Goal: Task Accomplishment & Management: Complete application form

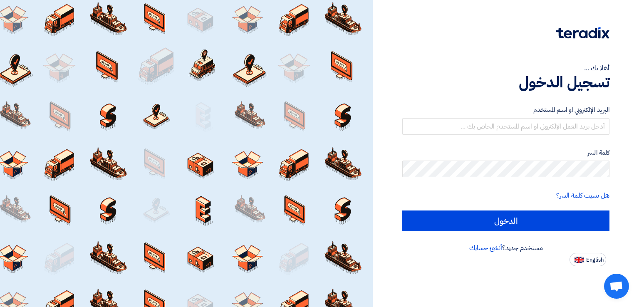
click at [538, 117] on div "البريد الإلكتروني او اسم المستخدم" at bounding box center [505, 120] width 207 height 30
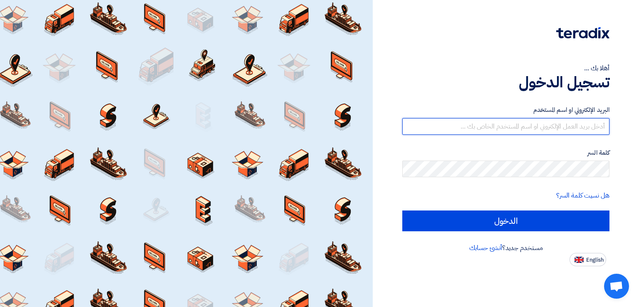
click at [538, 119] on input "text" at bounding box center [505, 126] width 207 height 17
type input "[EMAIL_ADDRESS][DOMAIN_NAME]"
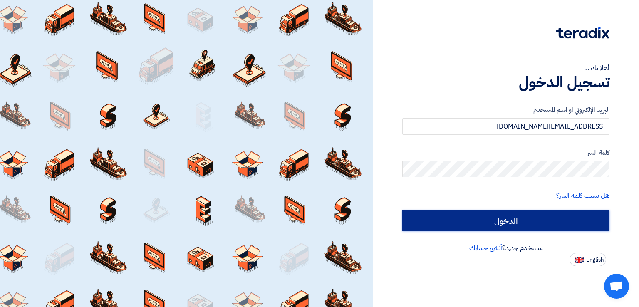
click at [542, 213] on input "الدخول" at bounding box center [505, 220] width 207 height 21
type input "Sign in"
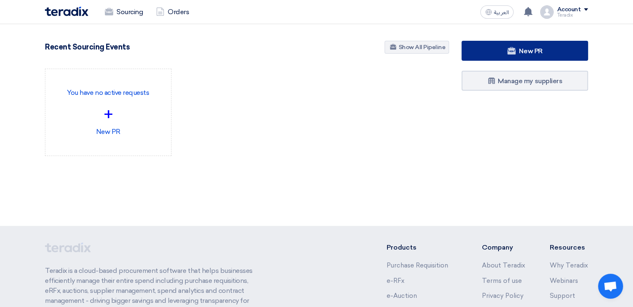
click at [484, 52] on link "New PR" at bounding box center [524, 51] width 126 height 20
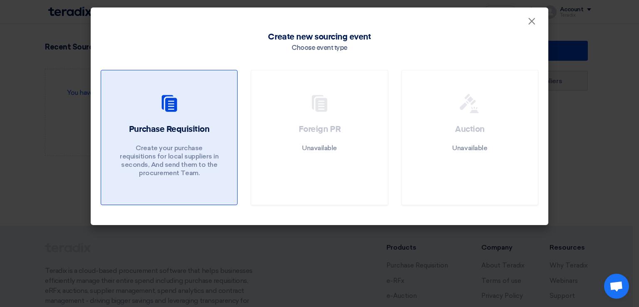
click at [186, 127] on h2 "Purchase Requisition" at bounding box center [169, 130] width 80 height 12
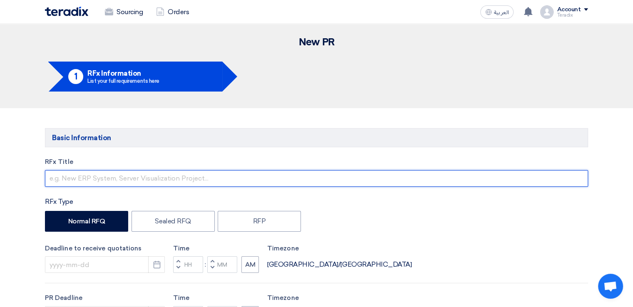
drag, startPoint x: 137, startPoint y: 174, endPoint x: 138, endPoint y: 169, distance: 5.1
click at [137, 171] on input "text" at bounding box center [316, 178] width 543 height 17
paste input "[PERSON_NAME] Contactors"
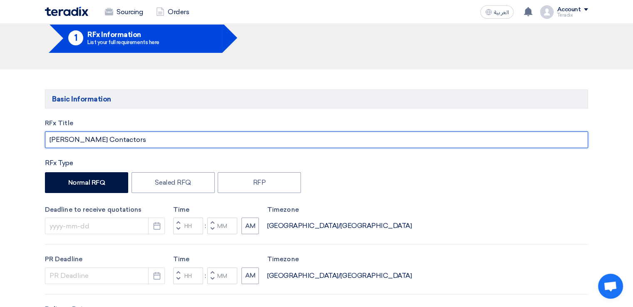
scroll to position [125, 0]
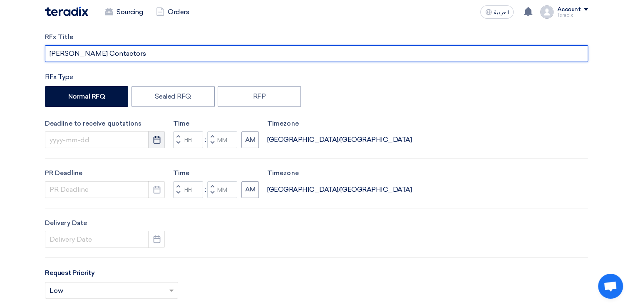
type input "[PERSON_NAME] Contactors"
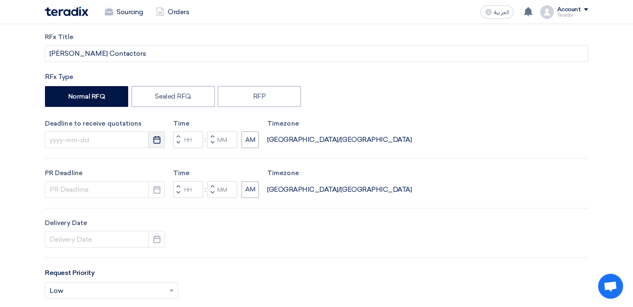
click at [155, 142] on icon "Pick a date" at bounding box center [157, 140] width 8 height 8
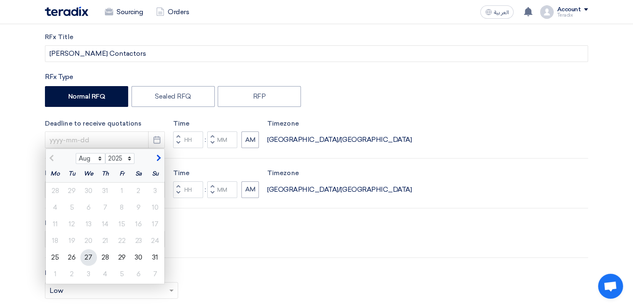
click at [84, 257] on div "27" at bounding box center [88, 257] width 17 height 17
type input "[DATE]"
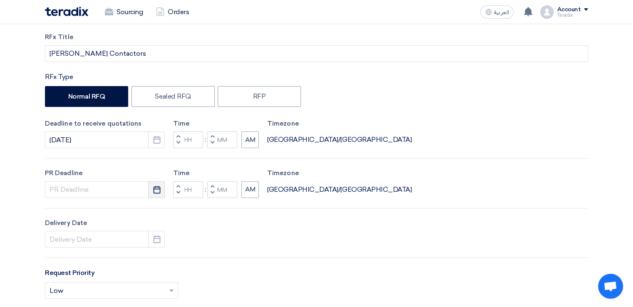
click at [161, 190] on button "Pick a date" at bounding box center [156, 189] width 17 height 17
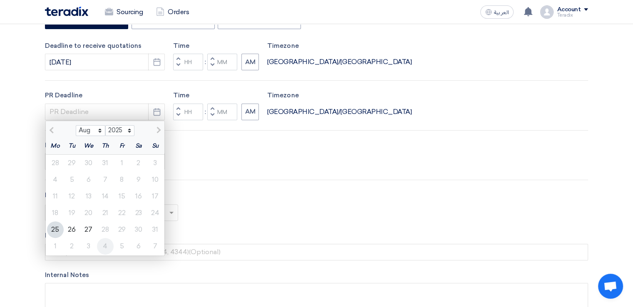
scroll to position [208, 0]
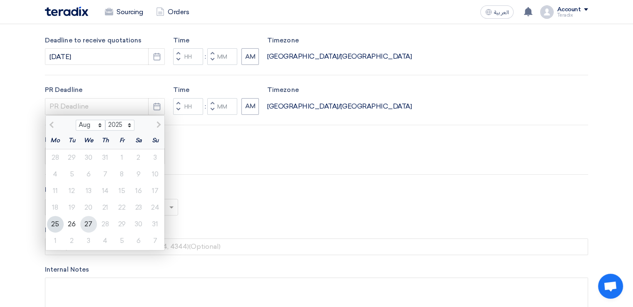
click at [89, 224] on div "27" at bounding box center [88, 224] width 17 height 17
type input "[DATE]"
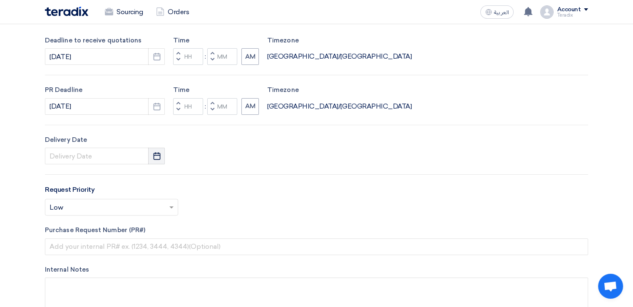
click at [155, 152] on use "button" at bounding box center [156, 155] width 7 height 7
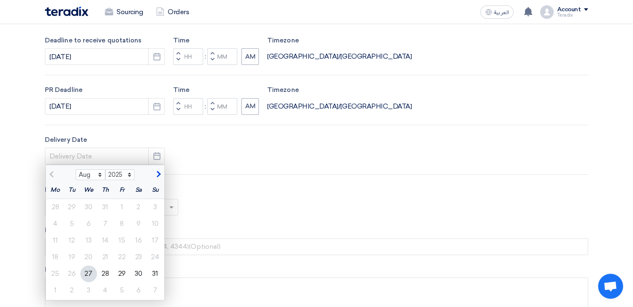
click at [85, 273] on div "27" at bounding box center [88, 273] width 17 height 17
type input "[DATE]"
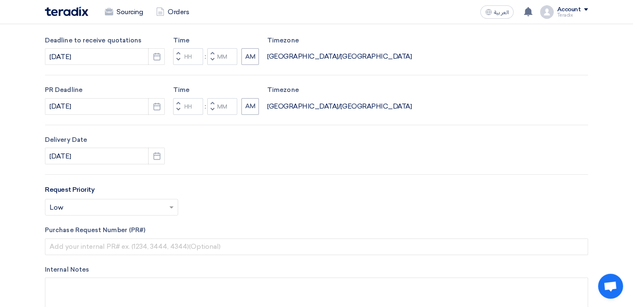
click at [207, 59] on button "Decrement minutes" at bounding box center [212, 60] width 10 height 10
type input "11"
type input "59"
click at [210, 110] on button "Decrement minutes" at bounding box center [212, 109] width 10 height 10
type input "11"
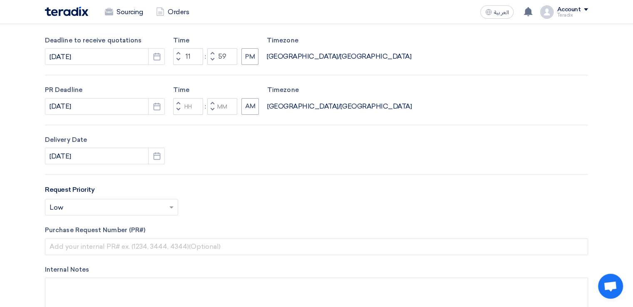
type input "59"
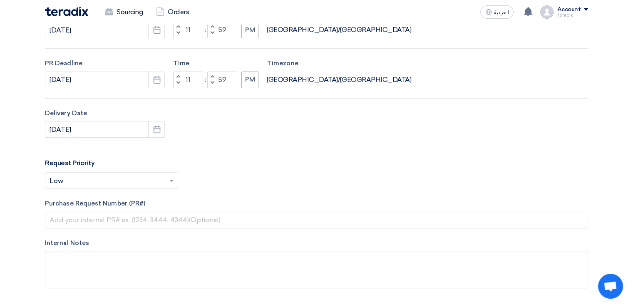
scroll to position [291, 0]
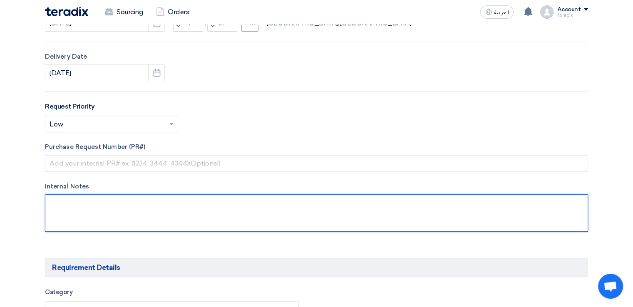
click at [195, 210] on textarea at bounding box center [316, 212] width 543 height 37
paste textarea "[PERSON_NAME] [PERSON_NAME][EMAIL_ADDRESS][PERSON_NAME][DOMAIN_NAME] [PHONE_NUM…"
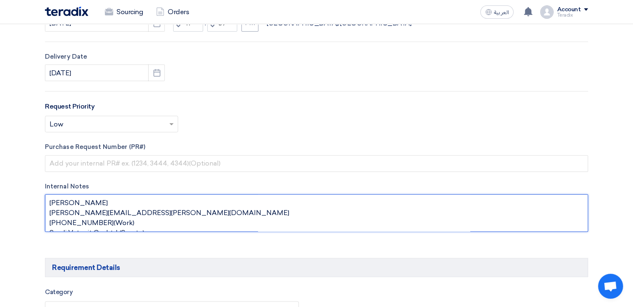
scroll to position [5, 0]
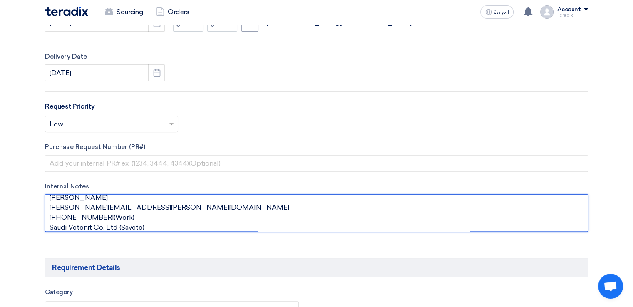
click at [110, 214] on textarea at bounding box center [316, 212] width 543 height 37
click at [116, 215] on textarea at bounding box center [316, 212] width 543 height 37
click at [97, 198] on textarea at bounding box center [316, 212] width 543 height 37
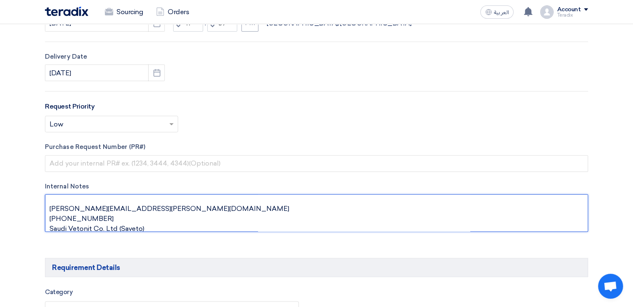
paste textarea "Senior Procurement"
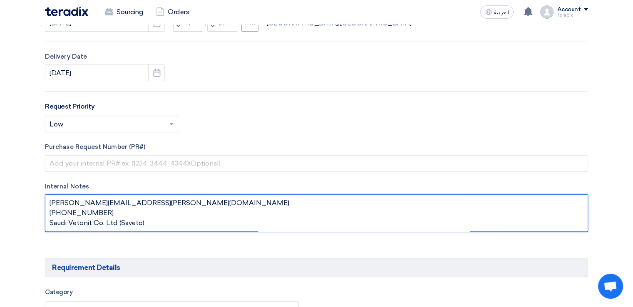
scroll to position [14, 0]
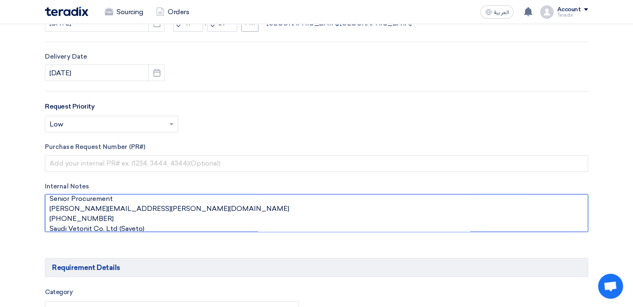
type textarea "[PERSON_NAME] Senior Procurement [PERSON_NAME][EMAIL_ADDRESS][PERSON_NAME][DOMA…"
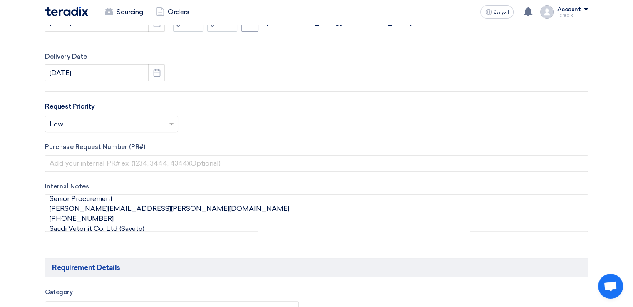
drag, startPoint x: 318, startPoint y: 114, endPoint x: 304, endPoint y: 111, distance: 14.0
click at [318, 112] on div "Request Priority Select priority... × Low ×" at bounding box center [316, 119] width 543 height 37
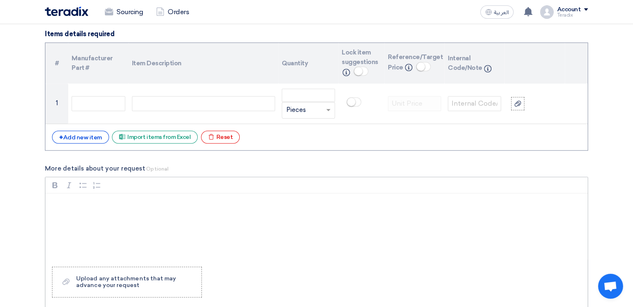
scroll to position [707, 0]
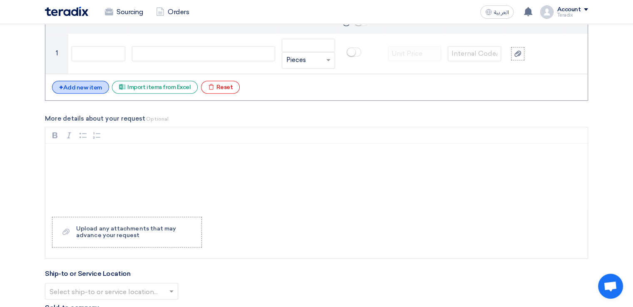
click at [79, 87] on div "+ Add new item" at bounding box center [80, 87] width 57 height 13
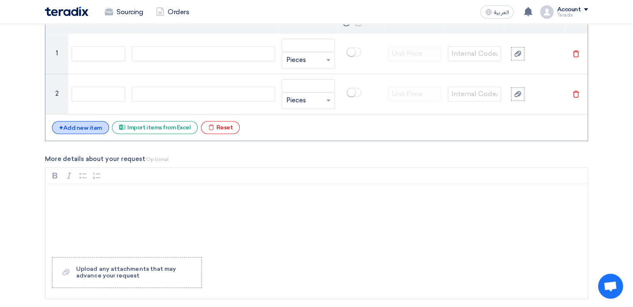
click at [91, 126] on div "+ Add new item" at bounding box center [80, 127] width 57 height 13
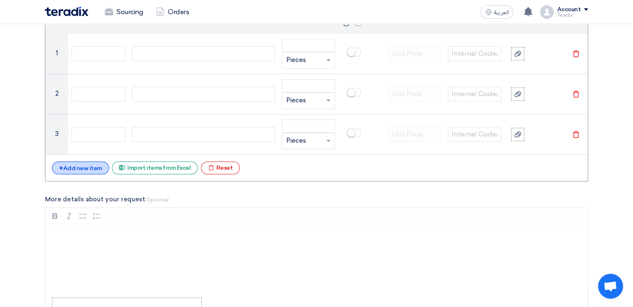
click at [96, 170] on div "+ Add new item" at bounding box center [80, 167] width 57 height 13
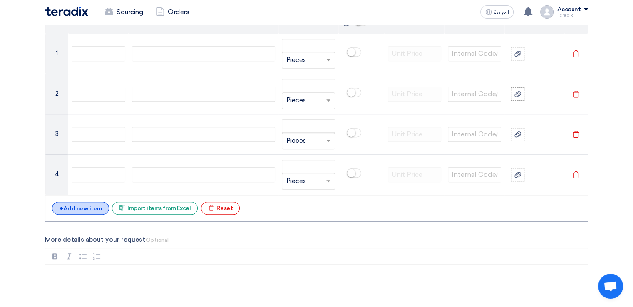
click at [96, 207] on div "+ Add new item" at bounding box center [80, 208] width 57 height 13
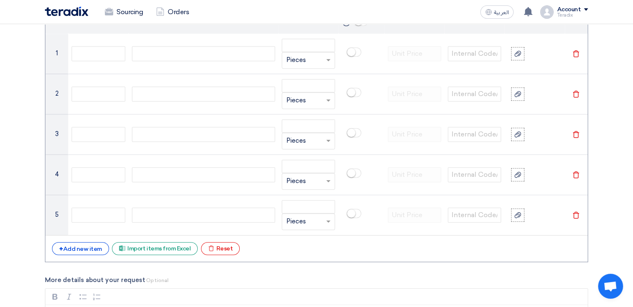
click at [94, 253] on div "+ Add new item Excel file Import items from Excel Excel file Reset" at bounding box center [316, 248] width 529 height 13
click at [93, 249] on div "+ Add new item" at bounding box center [80, 248] width 57 height 13
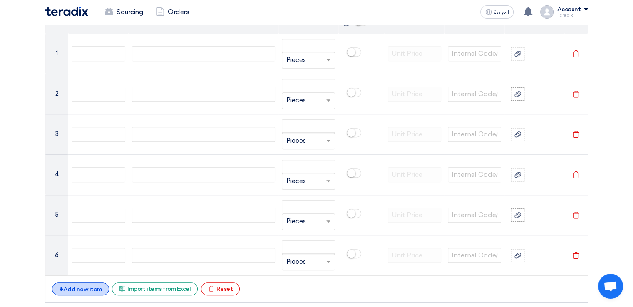
click at [86, 285] on div "+ Add new item" at bounding box center [80, 288] width 57 height 13
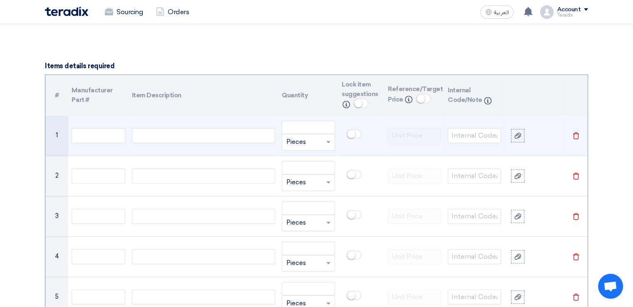
scroll to position [624, 0]
click at [217, 129] on div at bounding box center [203, 136] width 143 height 15
paste div
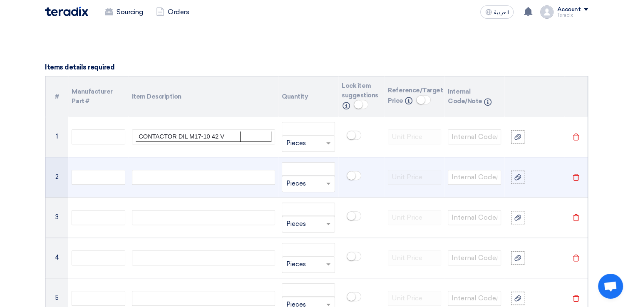
click at [198, 172] on div at bounding box center [203, 177] width 143 height 15
paste div
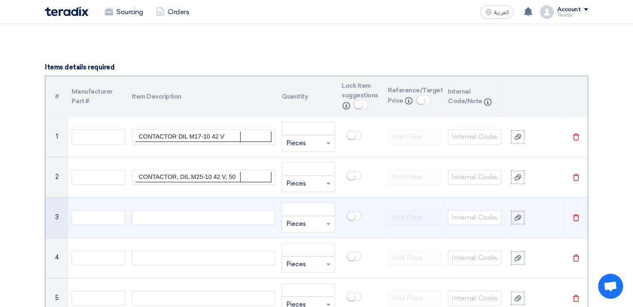
click at [200, 218] on div at bounding box center [203, 217] width 143 height 15
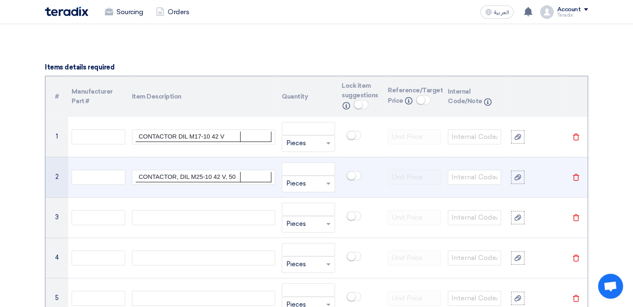
paste div
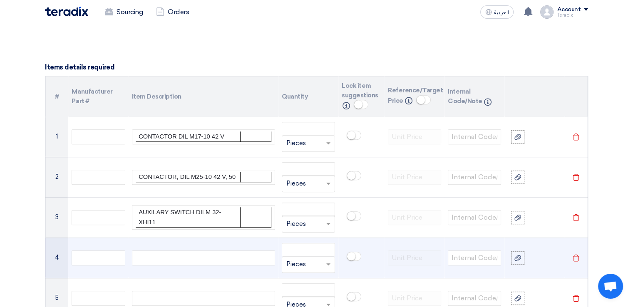
click at [211, 251] on div at bounding box center [203, 257] width 143 height 15
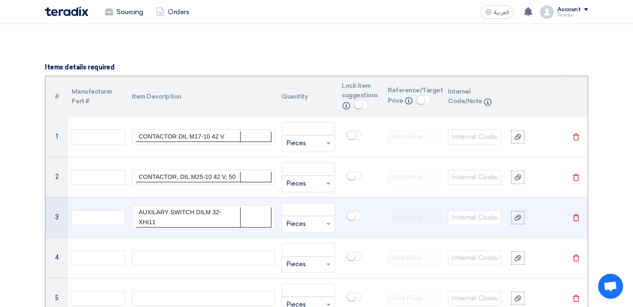
paste div
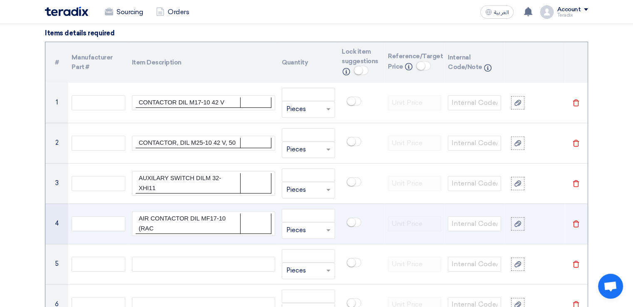
scroll to position [707, 0]
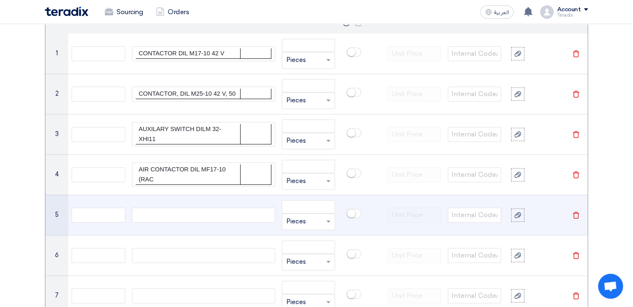
click at [195, 215] on div at bounding box center [203, 215] width 143 height 15
paste div
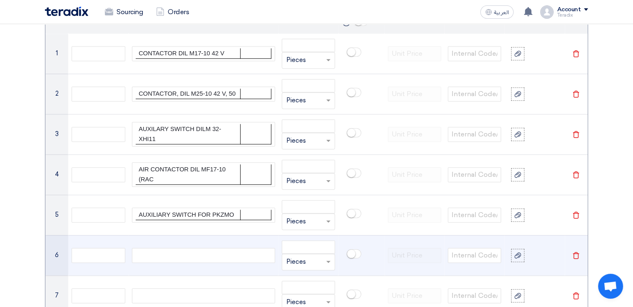
click at [173, 256] on div at bounding box center [203, 255] width 143 height 15
paste div
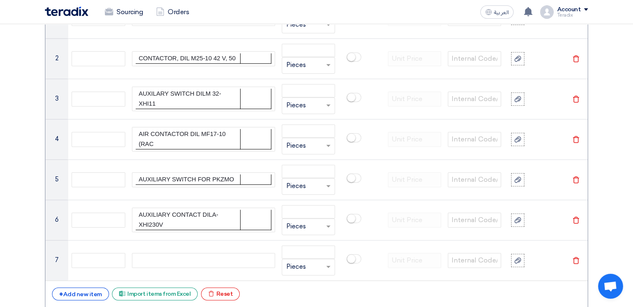
scroll to position [790, 0]
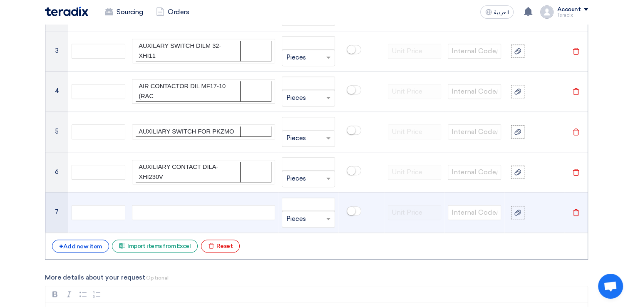
click at [217, 209] on div at bounding box center [203, 212] width 143 height 15
paste div
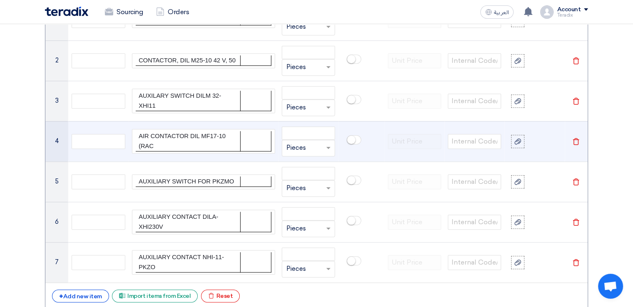
scroll to position [665, 0]
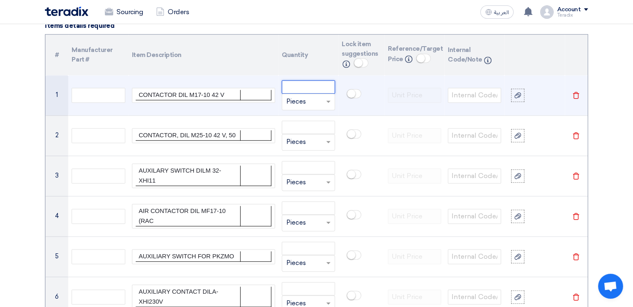
click at [297, 90] on input "number" at bounding box center [308, 86] width 53 height 13
paste input "14"
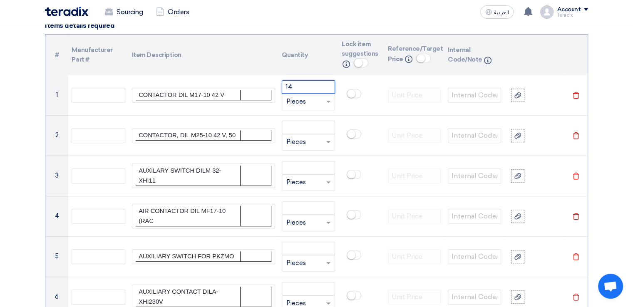
type input "14"
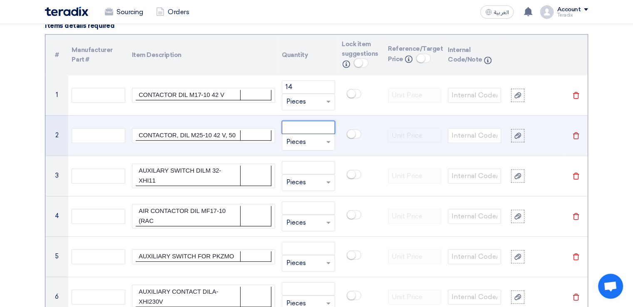
click at [307, 124] on input "number" at bounding box center [308, 127] width 53 height 13
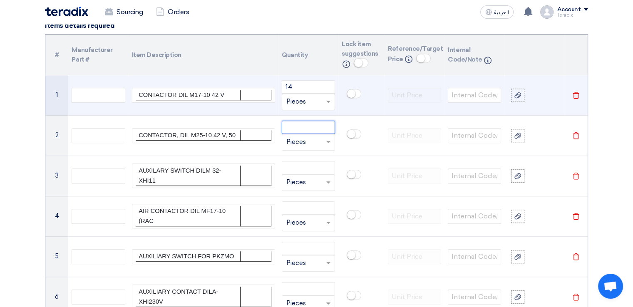
paste input "17"
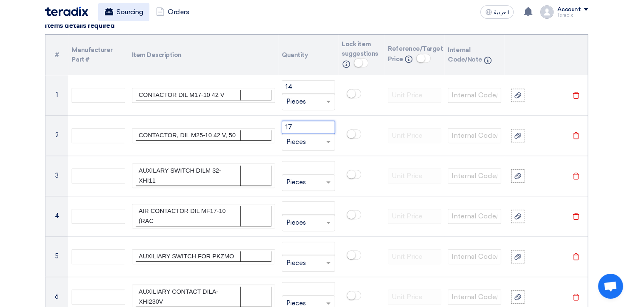
type input "17"
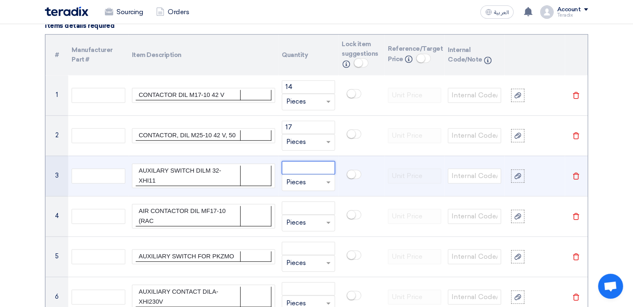
click at [298, 167] on input "number" at bounding box center [308, 167] width 53 height 13
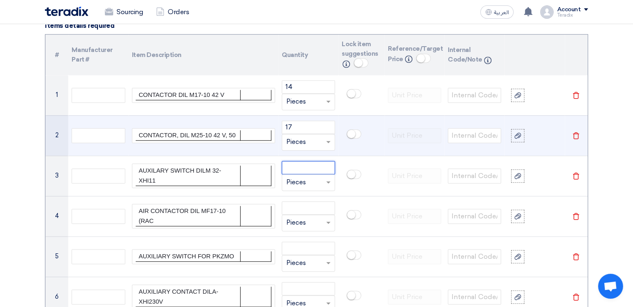
paste input "10"
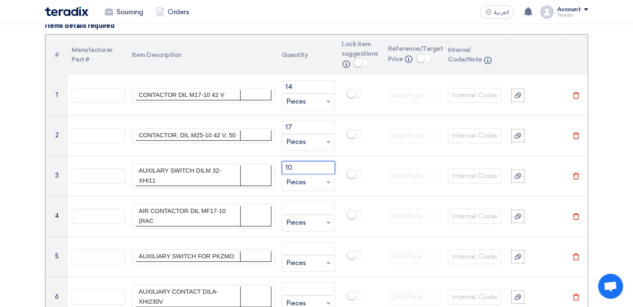
type input "10"
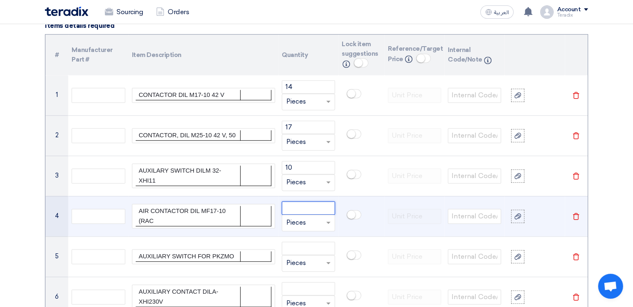
drag, startPoint x: 303, startPoint y: 205, endPoint x: 295, endPoint y: 200, distance: 9.0
click at [302, 205] on input "number" at bounding box center [308, 207] width 53 height 13
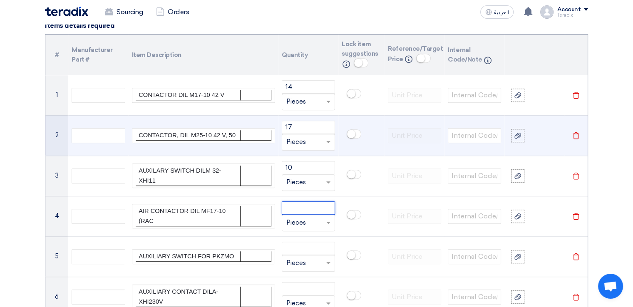
paste input "7"
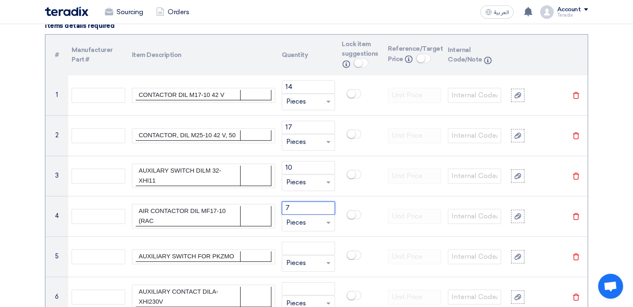
type input "7"
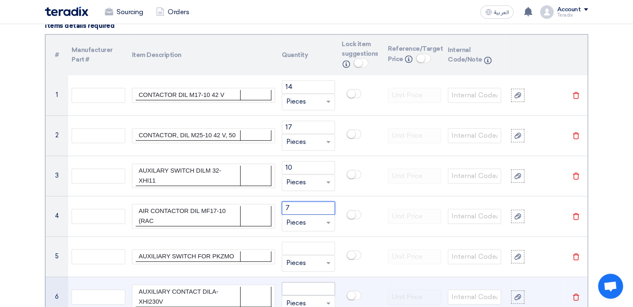
scroll to position [749, 0]
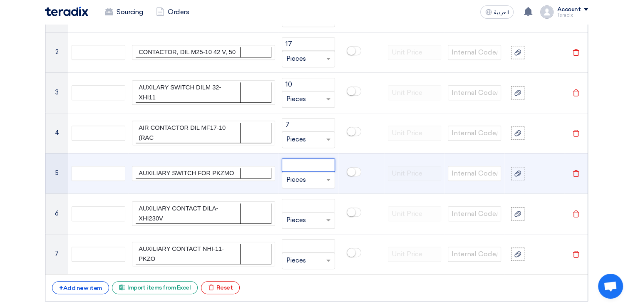
drag, startPoint x: 294, startPoint y: 166, endPoint x: 294, endPoint y: 162, distance: 4.2
click at [294, 162] on input "number" at bounding box center [308, 164] width 53 height 13
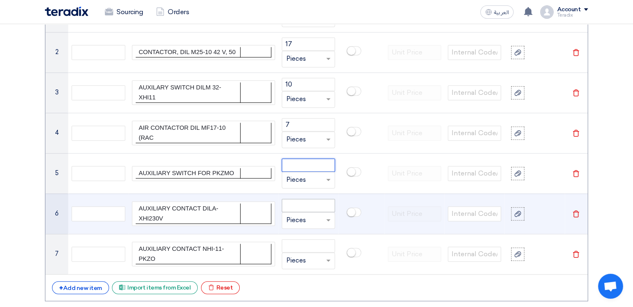
paste input "5"
type input "5"
click at [319, 206] on input "number" at bounding box center [308, 205] width 53 height 13
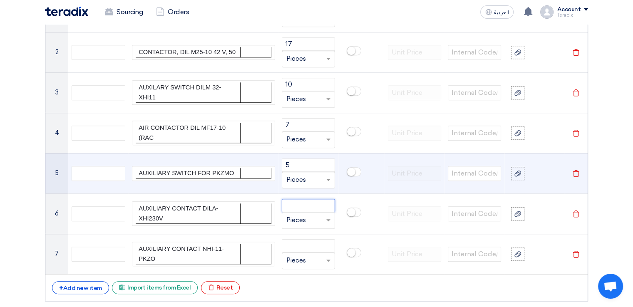
paste input "5"
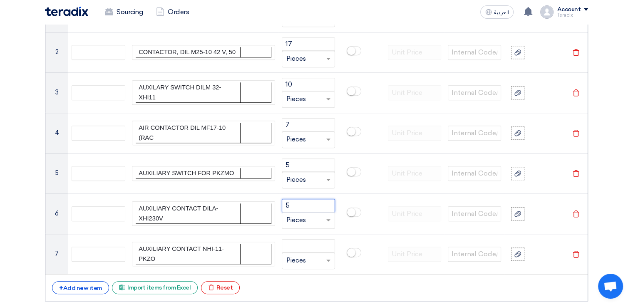
type input "5"
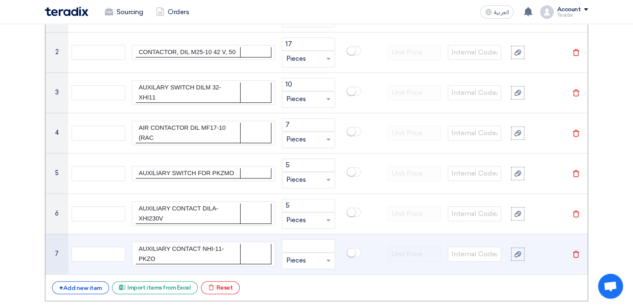
click at [313, 252] on div "Unit × Pieces" at bounding box center [308, 260] width 53 height 17
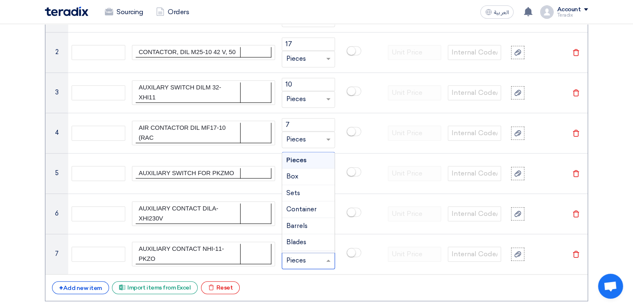
click at [348, 287] on div "+ Add new item Excel file Import items from Excel Excel file Reset" at bounding box center [316, 287] width 529 height 13
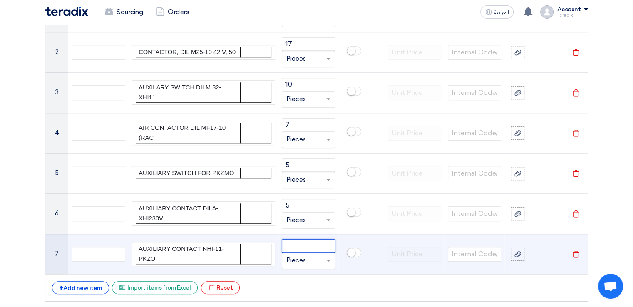
click at [304, 242] on input "number" at bounding box center [308, 245] width 53 height 13
paste input "45"
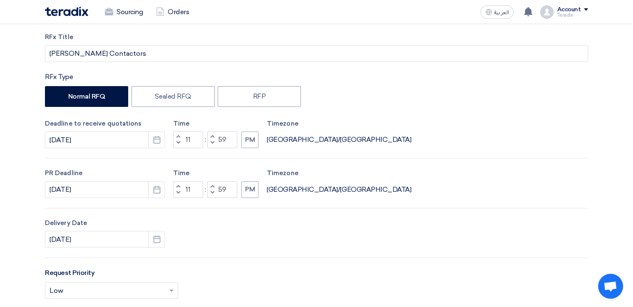
scroll to position [0, 0]
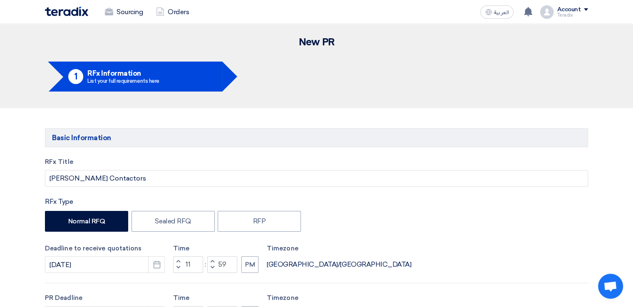
type input "45"
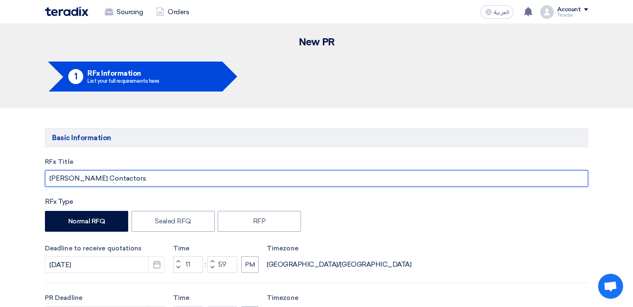
drag, startPoint x: 53, startPoint y: 164, endPoint x: 2, endPoint y: 132, distance: 60.9
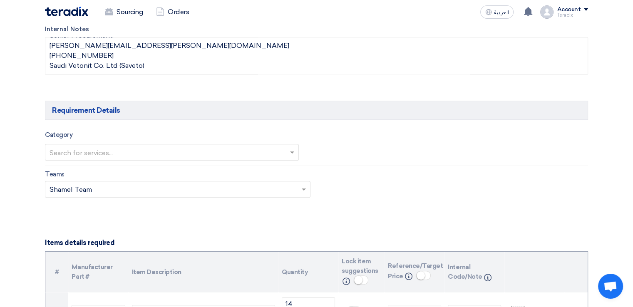
scroll to position [457, 0]
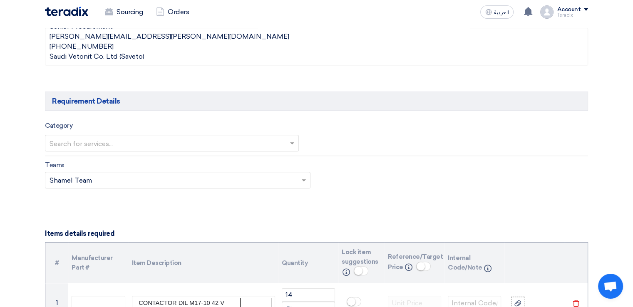
click at [170, 150] on ng-select "Search for services..." at bounding box center [172, 143] width 254 height 17
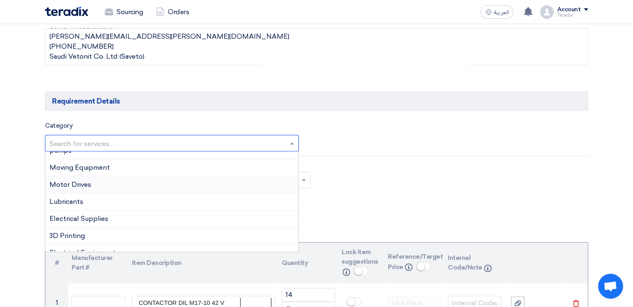
scroll to position [125, 0]
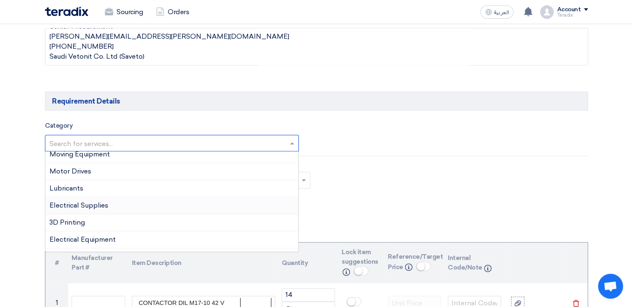
drag, startPoint x: 129, startPoint y: 207, endPoint x: 187, endPoint y: 218, distance: 59.3
click at [129, 206] on div "Electrical Supplies" at bounding box center [171, 205] width 253 height 17
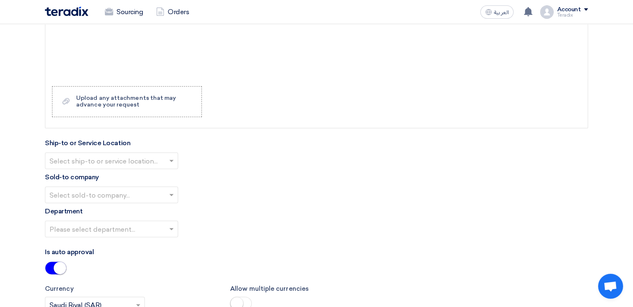
scroll to position [1123, 0]
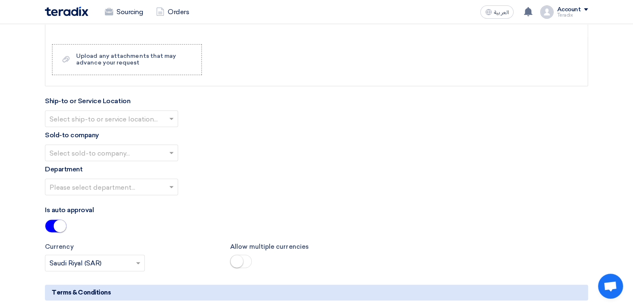
click at [148, 121] on input "text" at bounding box center [107, 119] width 116 height 14
click at [148, 133] on div "Obeikan Digital Solutions" at bounding box center [111, 135] width 132 height 17
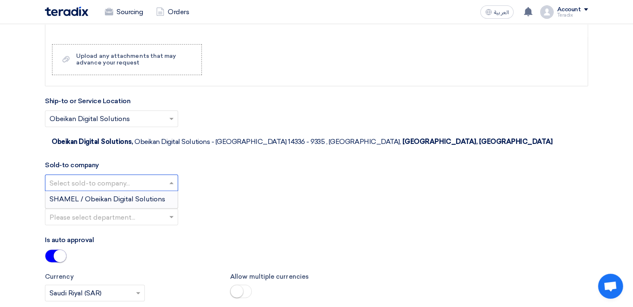
click at [163, 176] on input "text" at bounding box center [107, 183] width 116 height 14
click at [161, 195] on span "SHAMEL / Obeikan Digital Solutions" at bounding box center [107, 199] width 116 height 8
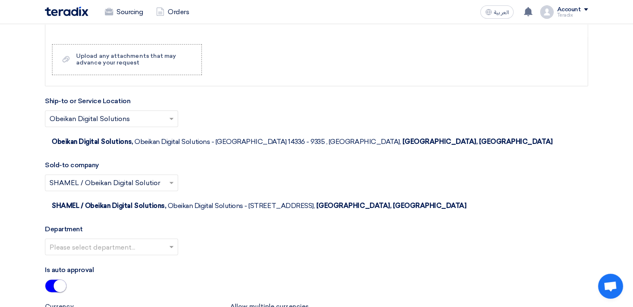
click at [165, 240] on input "text" at bounding box center [107, 247] width 116 height 14
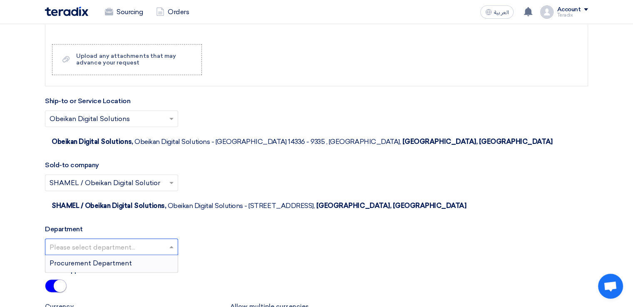
click at [163, 255] on div "Procurement Department" at bounding box center [111, 263] width 132 height 17
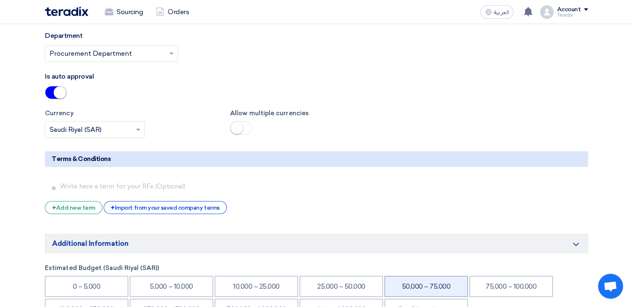
scroll to position [1331, 0]
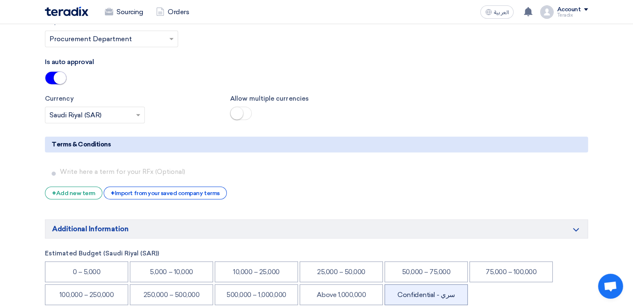
click at [432, 284] on li "Confidential - سري" at bounding box center [425, 294] width 83 height 21
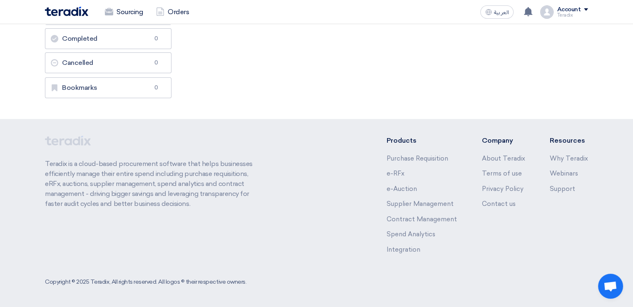
scroll to position [0, 0]
